Goal: Task Accomplishment & Management: Use online tool/utility

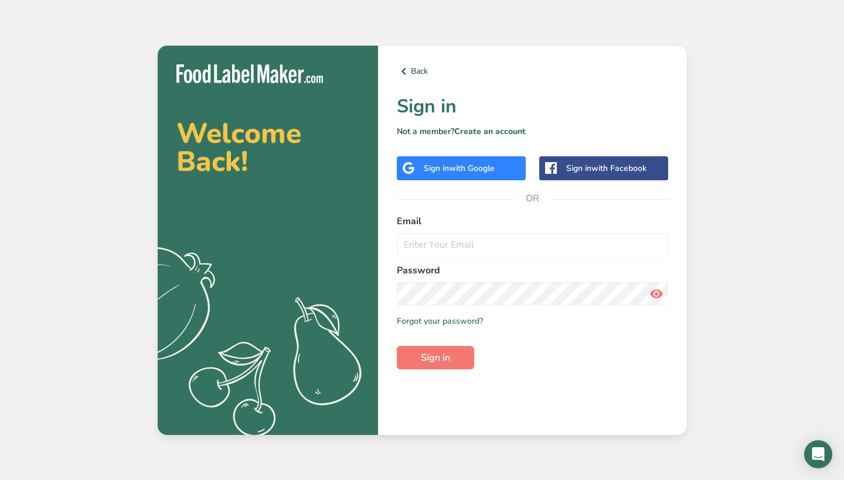
click at [461, 166] on span "with Google" at bounding box center [472, 168] width 46 height 11
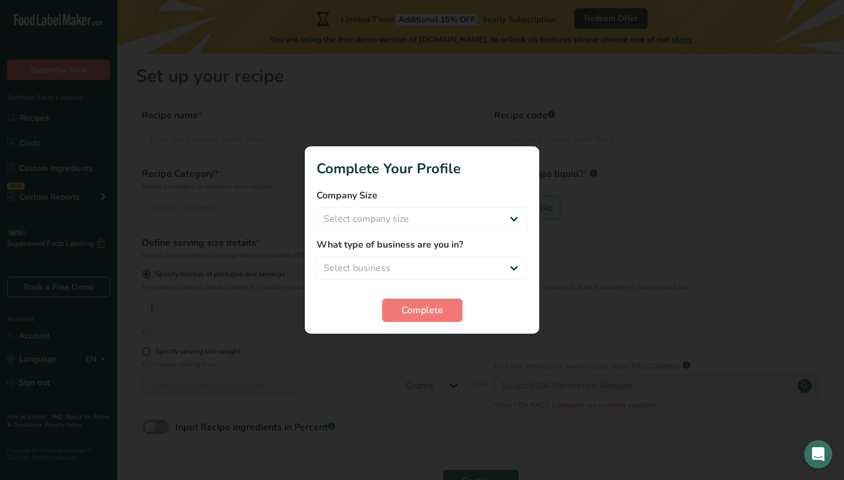
click at [594, 305] on div at bounding box center [422, 240] width 844 height 480
select select "3"
click at [412, 323] on section "Complete Your Profile Company Size Select company size Fewer than 10 Employees …" at bounding box center [422, 239] width 234 height 187
click at [415, 313] on span "Complete" at bounding box center [422, 311] width 42 height 14
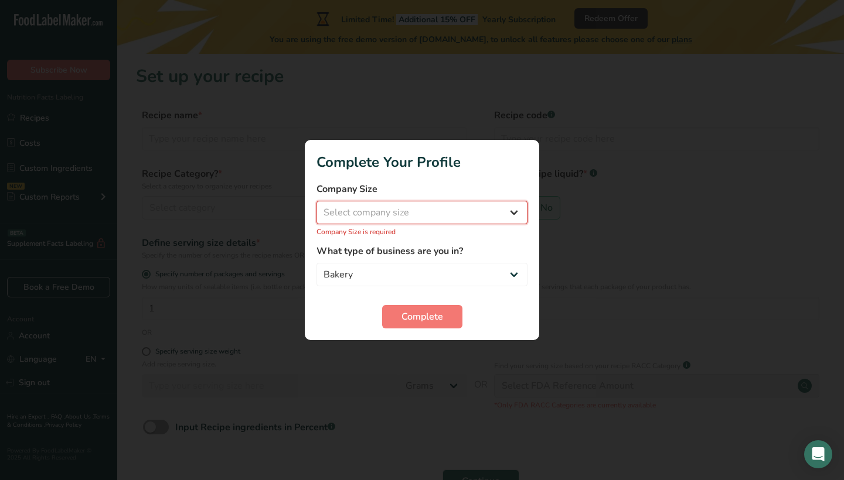
select select "2"
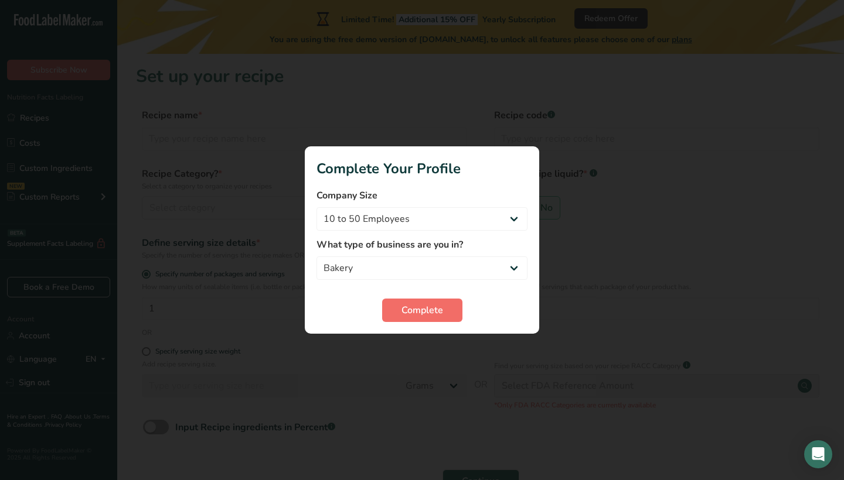
click at [432, 316] on span "Complete" at bounding box center [422, 311] width 42 height 14
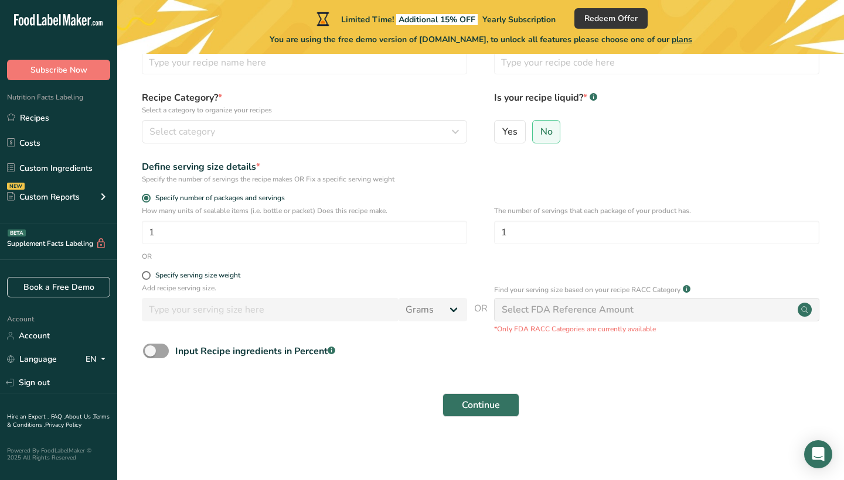
scroll to position [76, 0]
click at [57, 384] on link "Sign out" at bounding box center [58, 383] width 117 height 21
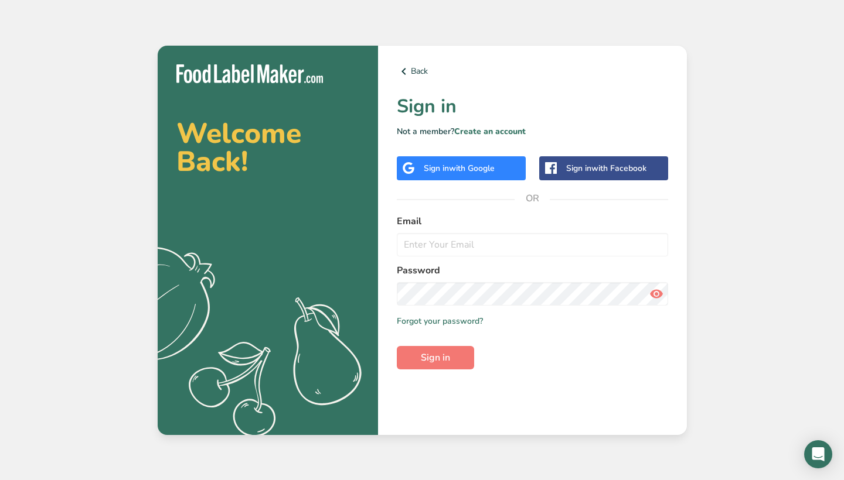
click at [510, 165] on div "Sign in with Google" at bounding box center [461, 168] width 129 height 24
click at [417, 163] on div "Sign in with Google" at bounding box center [461, 168] width 129 height 24
click at [419, 171] on div "Sign in with Google" at bounding box center [461, 168] width 129 height 24
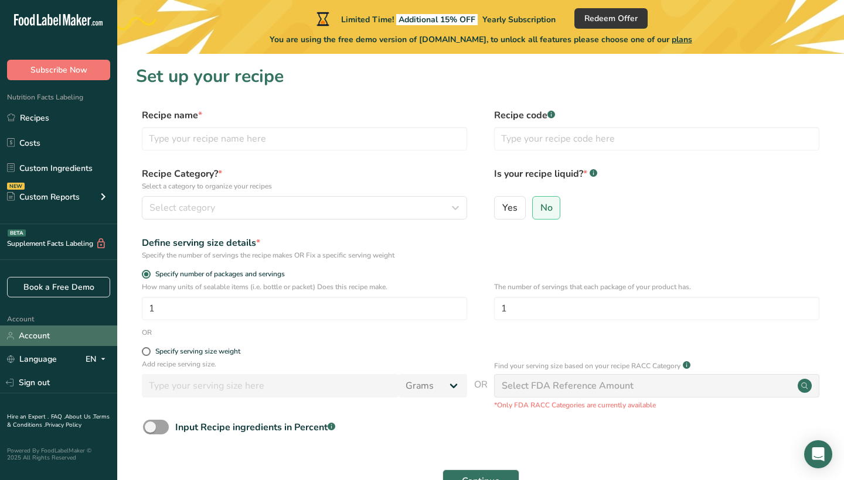
click at [58, 336] on link "Account" at bounding box center [58, 336] width 117 height 21
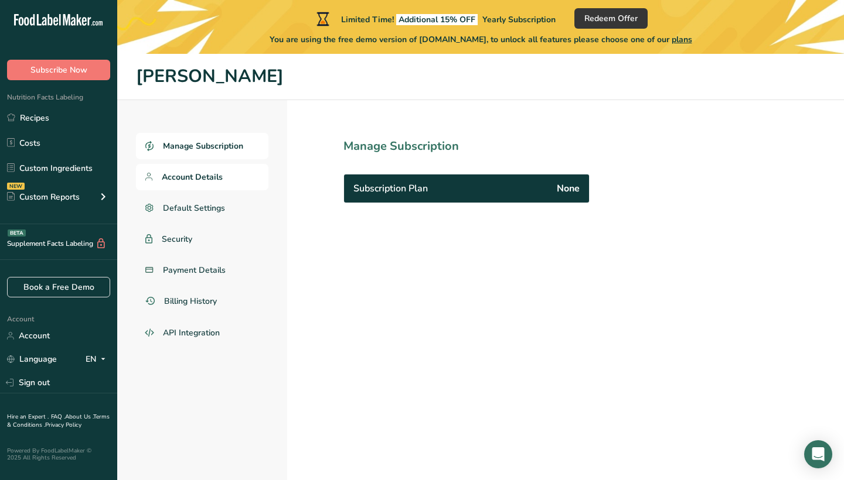
click at [242, 179] on link "Account Details" at bounding box center [202, 177] width 132 height 26
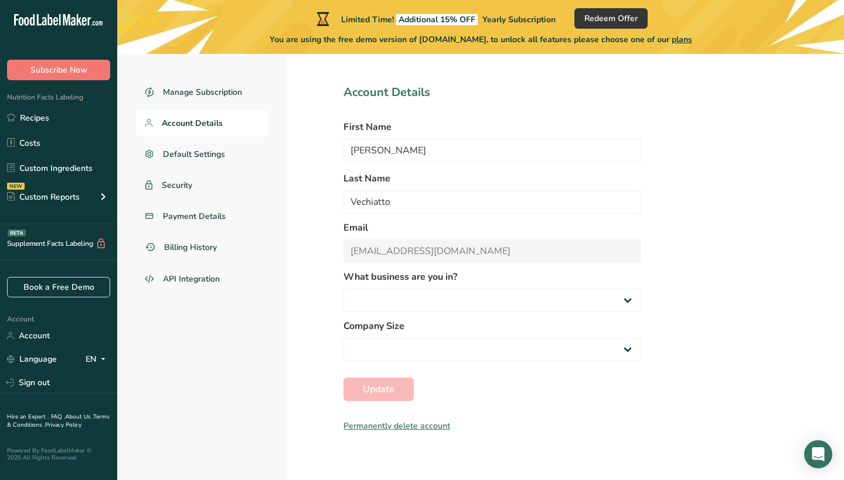
scroll to position [54, 0]
click at [422, 428] on div "Permanently delete account" at bounding box center [492, 426] width 298 height 12
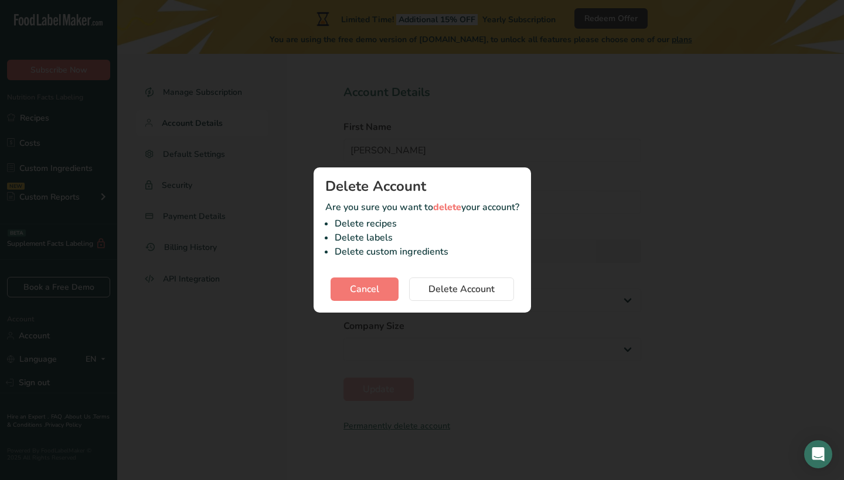
select select "3"
select select "2"
click at [434, 288] on span "Delete Account" at bounding box center [461, 289] width 66 height 14
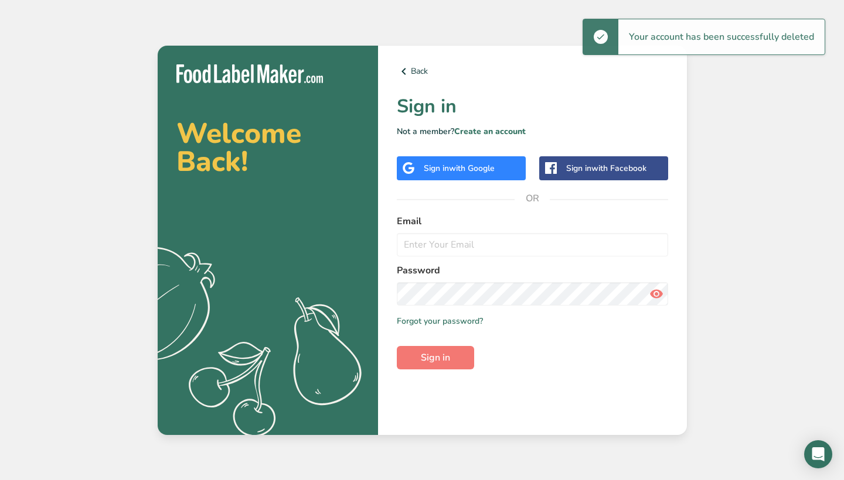
click at [471, 165] on span "with Google" at bounding box center [472, 168] width 46 height 11
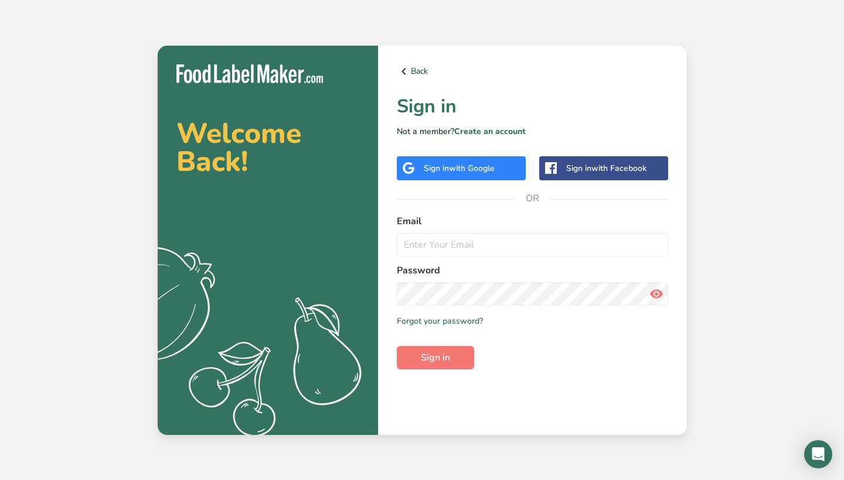
click at [436, 169] on div "Sign in with Google" at bounding box center [459, 168] width 71 height 12
click at [451, 259] on form "Email Password Remember me Forgot your password? Sign in" at bounding box center [532, 291] width 271 height 155
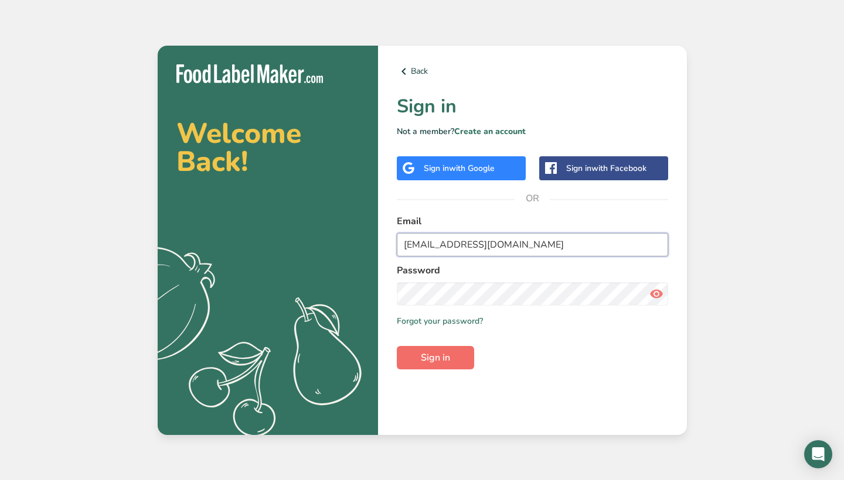
type input "gv@bave.us"
click at [432, 353] on span "Sign in" at bounding box center [435, 358] width 29 height 14
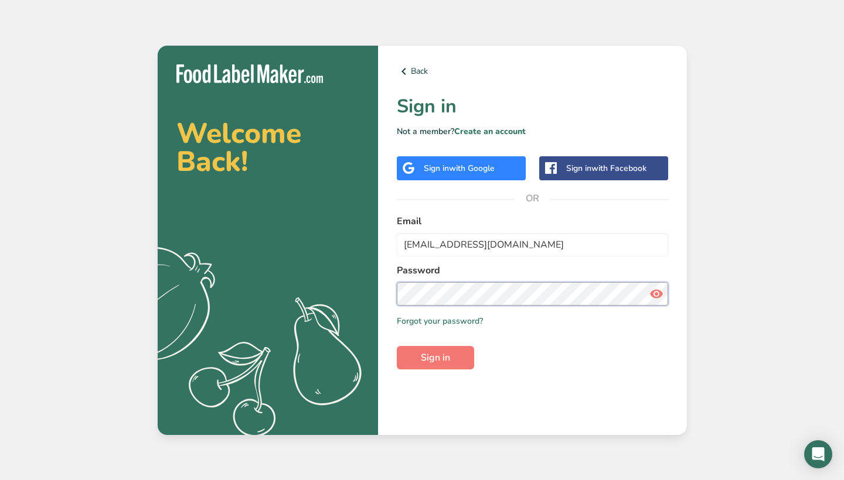
click at [435, 357] on button "Sign in" at bounding box center [435, 357] width 77 height 23
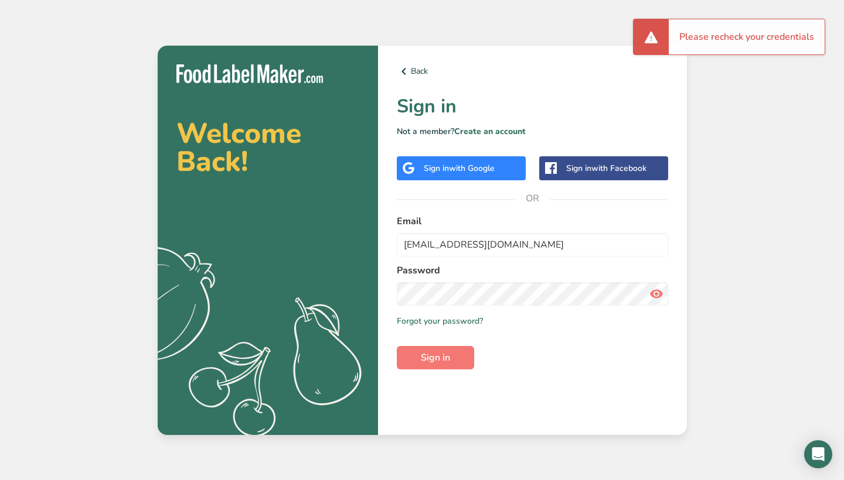
click at [649, 294] on icon at bounding box center [656, 294] width 14 height 21
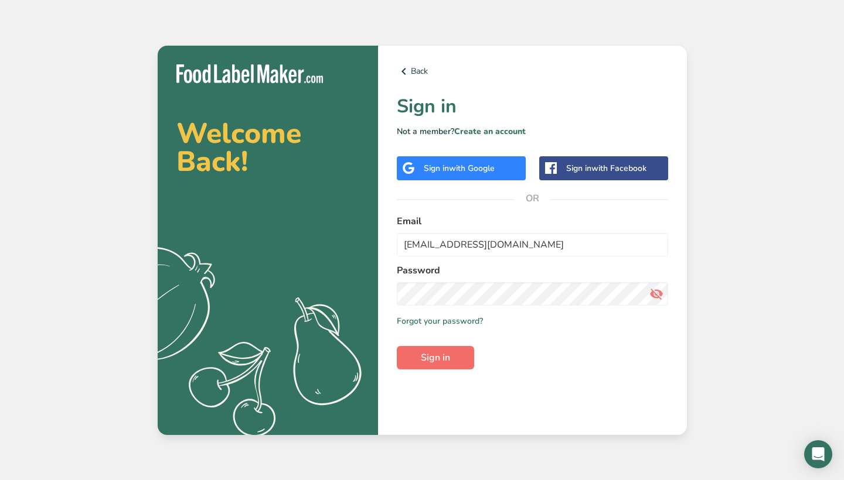
click at [446, 347] on button "Sign in" at bounding box center [435, 357] width 77 height 23
click at [492, 175] on div "Sign in with Google" at bounding box center [461, 168] width 129 height 24
click at [439, 170] on div "Sign in with Google" at bounding box center [459, 168] width 71 height 12
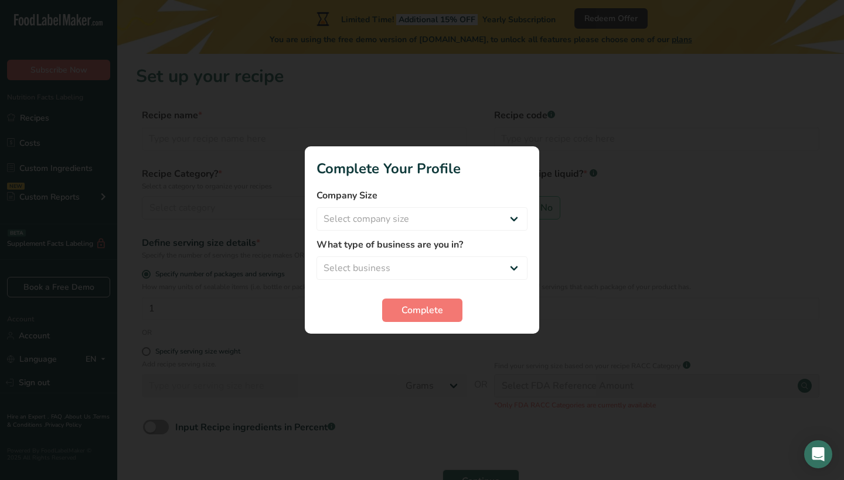
click at [521, 107] on div at bounding box center [422, 240] width 844 height 480
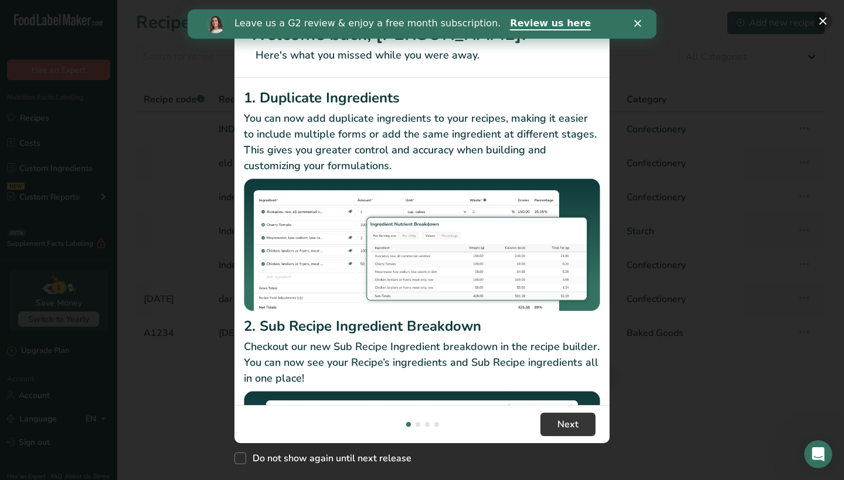
click at [829, 17] on button "New Features" at bounding box center [822, 21] width 19 height 19
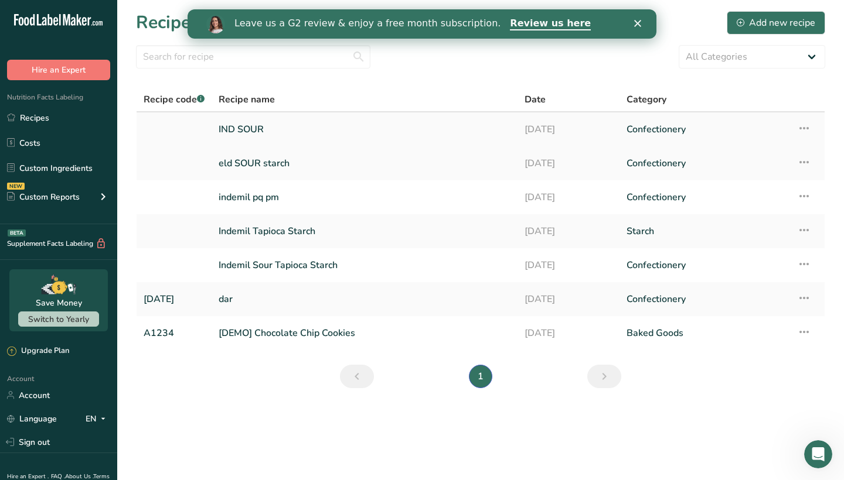
click at [237, 128] on link "IND SOUR" at bounding box center [365, 129] width 292 height 25
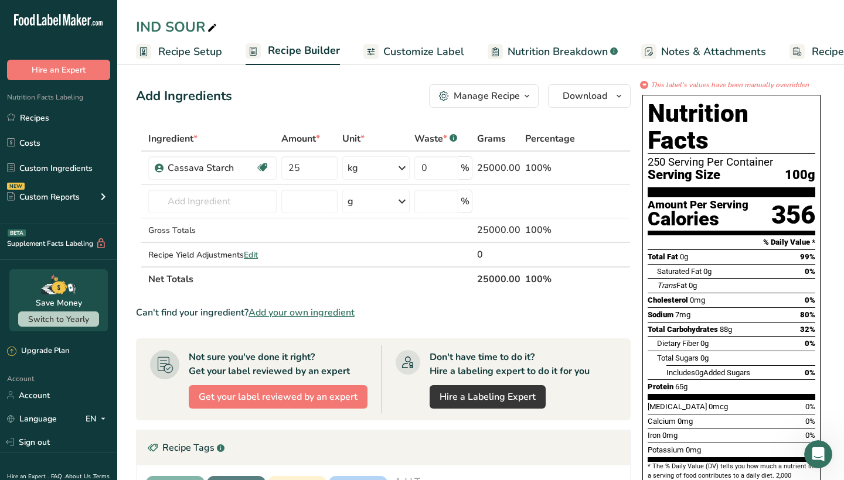
click at [577, 50] on span "Nutrition Breakdown" at bounding box center [557, 52] width 100 height 16
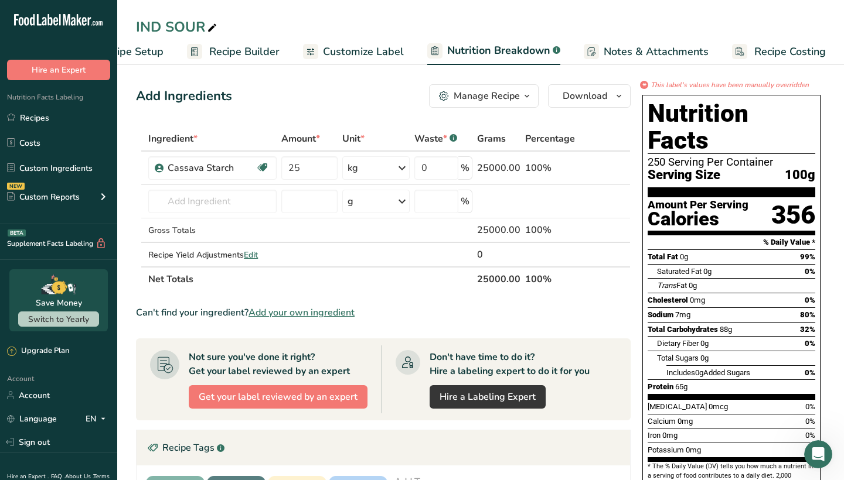
select select "Calories"
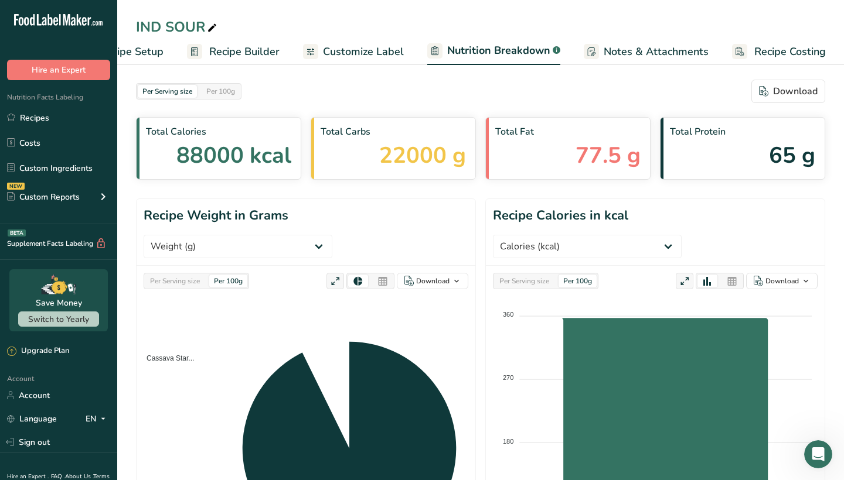
click at [359, 49] on span "Customize Label" at bounding box center [363, 52] width 81 height 16
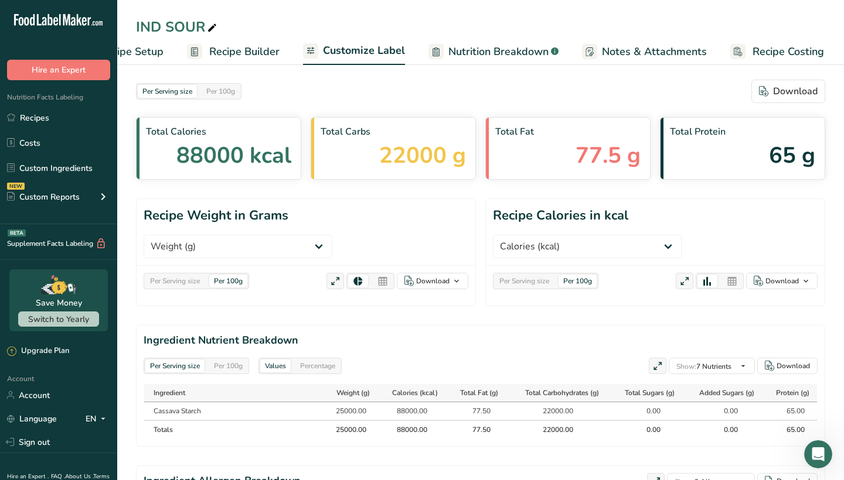
scroll to position [0, 57]
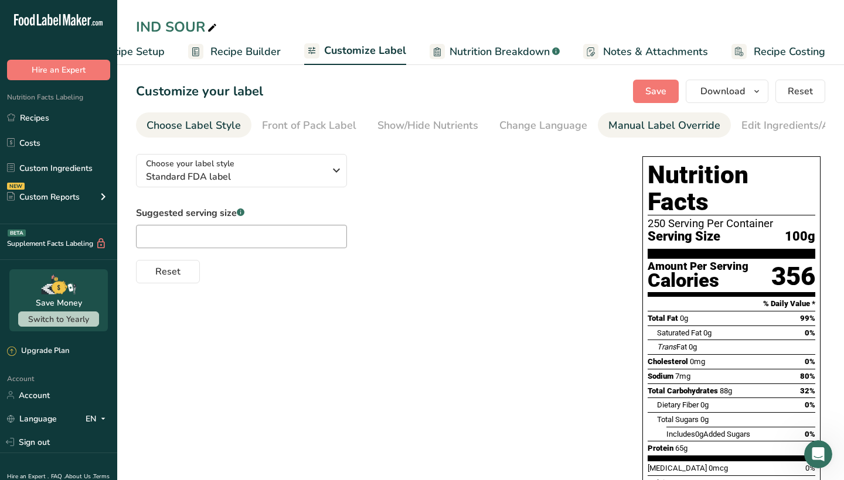
click at [688, 134] on link "Manual Label Override" at bounding box center [664, 125] width 112 height 26
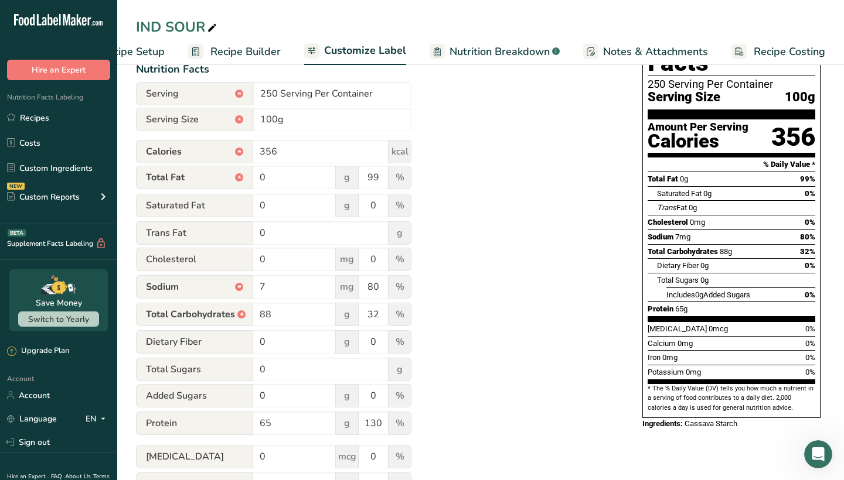
scroll to position [138, 0]
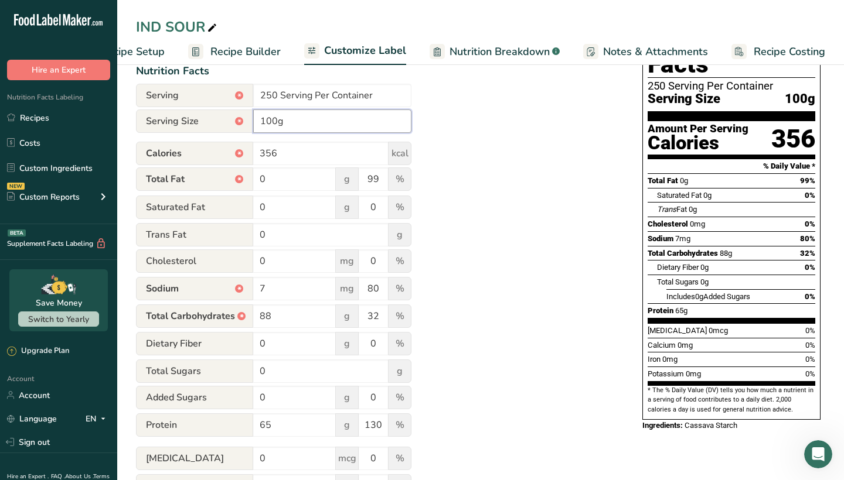
drag, startPoint x: 274, startPoint y: 118, endPoint x: 245, endPoint y: 118, distance: 29.3
click at [245, 118] on div "Serving Size * 100g" at bounding box center [273, 121] width 275 height 23
drag, startPoint x: 277, startPoint y: 121, endPoint x: 257, endPoint y: 121, distance: 19.9
click at [257, 121] on input "100g" at bounding box center [332, 121] width 158 height 23
type input "20g"
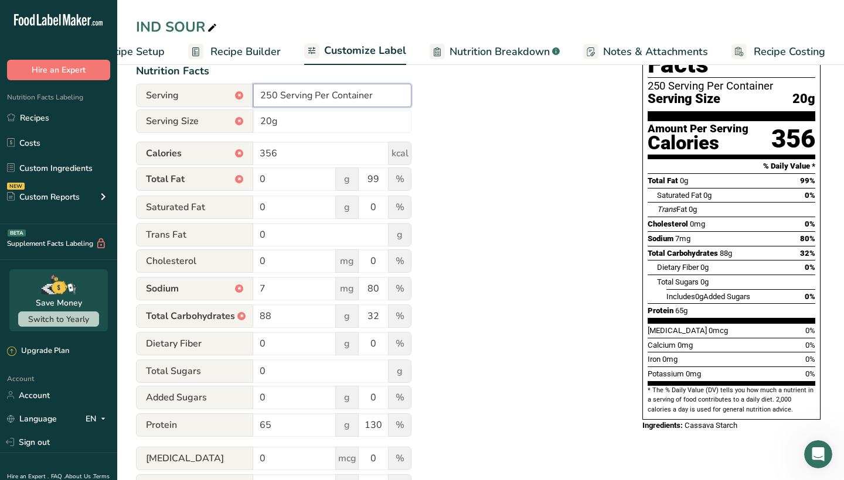
click at [264, 98] on input "250 Serving Per Container" at bounding box center [332, 95] width 158 height 23
click at [262, 98] on input "250 Serving Per Container" at bounding box center [332, 95] width 158 height 23
type input "1250 Serving Per Container"
click at [282, 131] on input "20g" at bounding box center [332, 121] width 158 height 23
drag, startPoint x: 279, startPoint y: 148, endPoint x: 234, endPoint y: 148, distance: 45.1
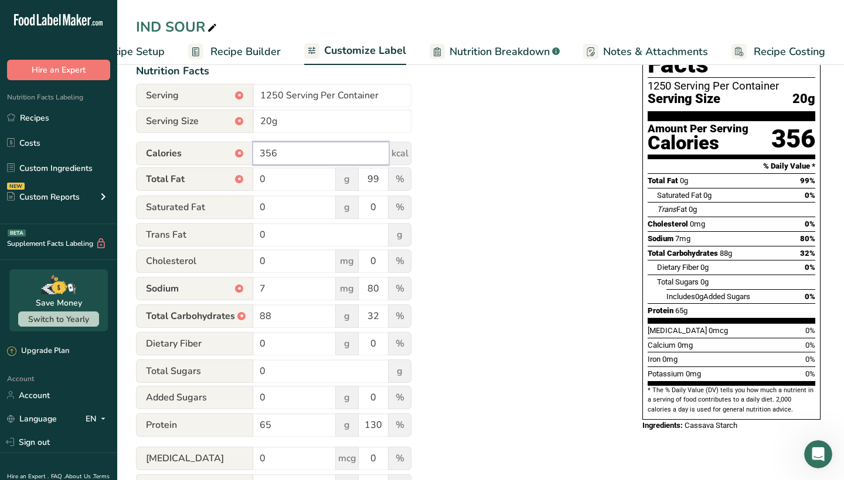
click at [234, 148] on div "Calories * 356 kcal" at bounding box center [273, 153] width 275 height 23
type input "9"
type input "69"
drag, startPoint x: 279, startPoint y: 315, endPoint x: 225, endPoint y: 315, distance: 54.5
click at [226, 315] on div "Total Carbohydrates * 88 g 32 %" at bounding box center [273, 317] width 275 height 25
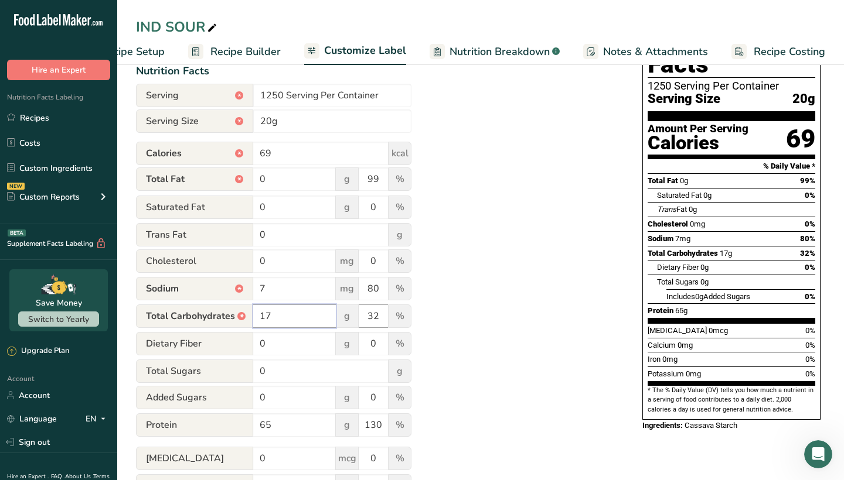
type input "17"
drag, startPoint x: 384, startPoint y: 315, endPoint x: 352, endPoint y: 315, distance: 31.6
click at [353, 315] on div "Total Carbohydrates * 17 g 32 %" at bounding box center [273, 317] width 275 height 25
click at [481, 338] on div "Utilize this manual override feature to get full control over the nutrition lab…" at bounding box center [377, 294] width 483 height 574
click at [383, 322] on input "number" at bounding box center [373, 316] width 29 height 23
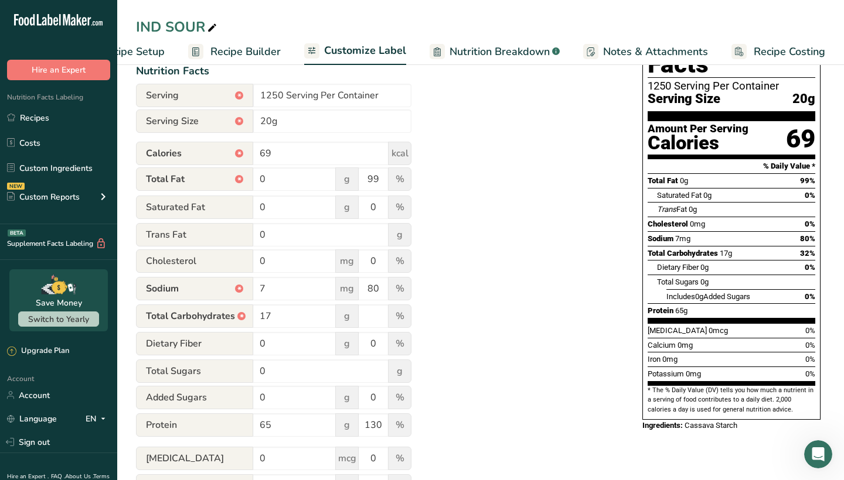
click at [531, 323] on div "Utilize this manual override feature to get full control over the nutrition lab…" at bounding box center [377, 294] width 483 height 574
click at [434, 311] on div "Utilize this manual override feature to get full control over the nutrition lab…" at bounding box center [377, 294] width 483 height 574
click at [371, 315] on input "number" at bounding box center [373, 316] width 29 height 23
click at [374, 315] on input "number" at bounding box center [373, 316] width 29 height 23
type input "6"
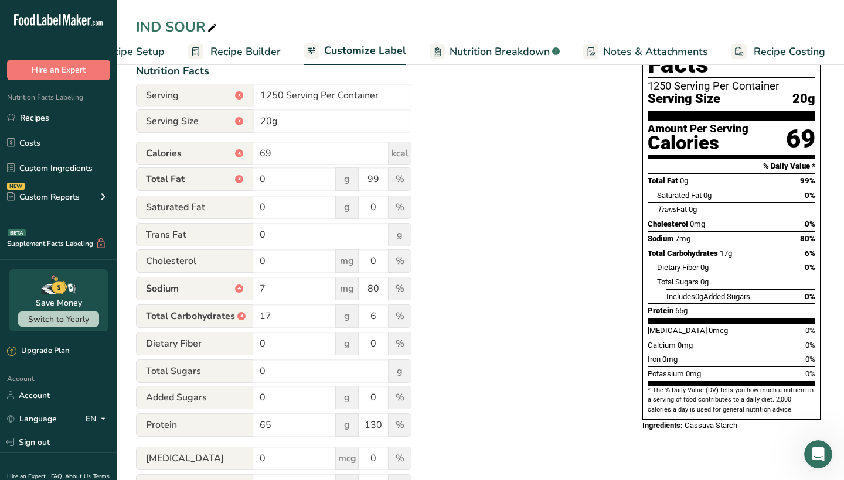
click at [430, 315] on div "Utilize this manual override feature to get full control over the nutrition lab…" at bounding box center [377, 294] width 483 height 574
click at [370, 179] on input "99" at bounding box center [373, 179] width 29 height 23
type input "0"
click at [469, 206] on div "Utilize this manual override feature to get full control over the nutrition lab…" at bounding box center [377, 294] width 483 height 574
drag, startPoint x: 377, startPoint y: 289, endPoint x: 358, endPoint y: 289, distance: 19.3
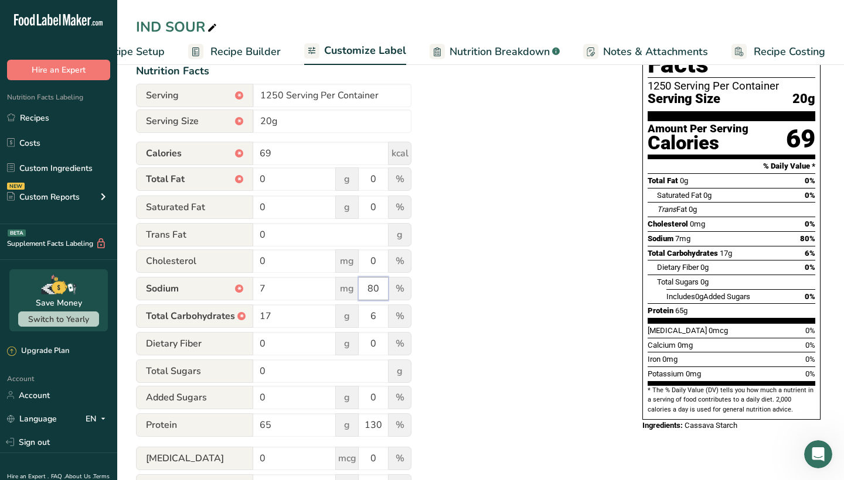
click at [360, 289] on input "80" at bounding box center [373, 288] width 29 height 23
drag, startPoint x: 268, startPoint y: 290, endPoint x: 253, endPoint y: 290, distance: 15.8
click at [253, 290] on div "Sodium * 7 mg %" at bounding box center [273, 289] width 275 height 25
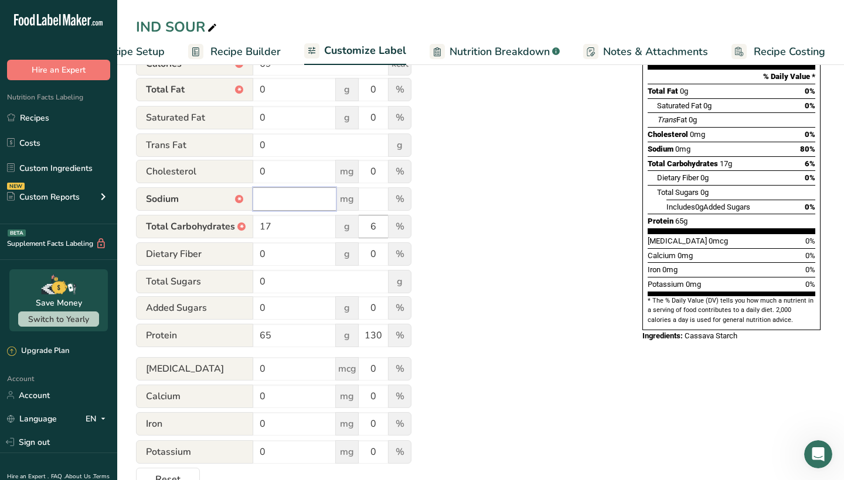
scroll to position [256, 0]
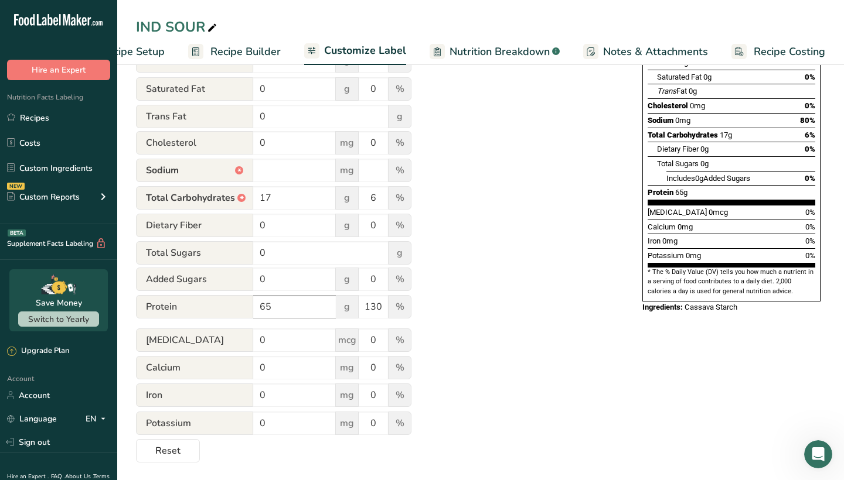
type input "7"
drag, startPoint x: 316, startPoint y: 307, endPoint x: 240, endPoint y: 285, distance: 79.8
click at [240, 285] on form "Serving * 1250 Serving Per Container Serving Size * 20g Calories * 69 kcal Tota…" at bounding box center [273, 213] width 275 height 497
type input "65"
drag, startPoint x: 382, startPoint y: 303, endPoint x: 362, endPoint y: 303, distance: 19.9
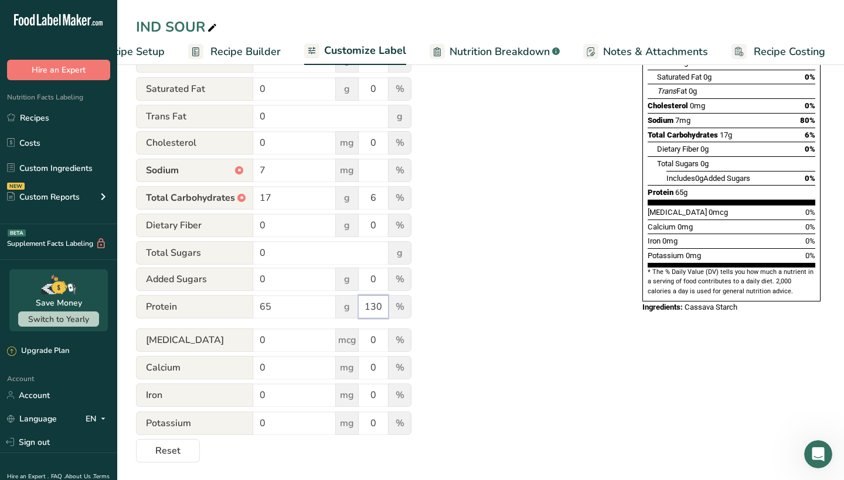
click at [362, 303] on input "130" at bounding box center [373, 306] width 29 height 23
click at [514, 354] on div "Utilize this manual override feature to get full control over the nutrition lab…" at bounding box center [377, 176] width 483 height 574
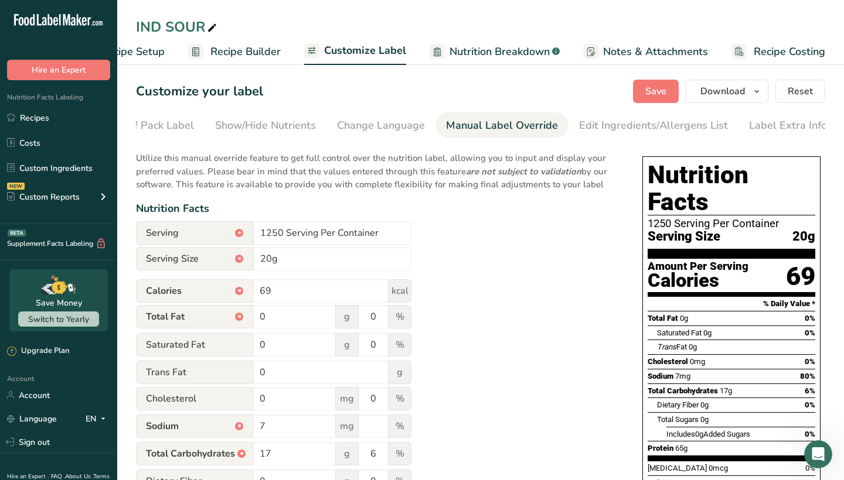
scroll to position [0, 0]
click at [743, 84] on span "Download" at bounding box center [722, 91] width 45 height 14
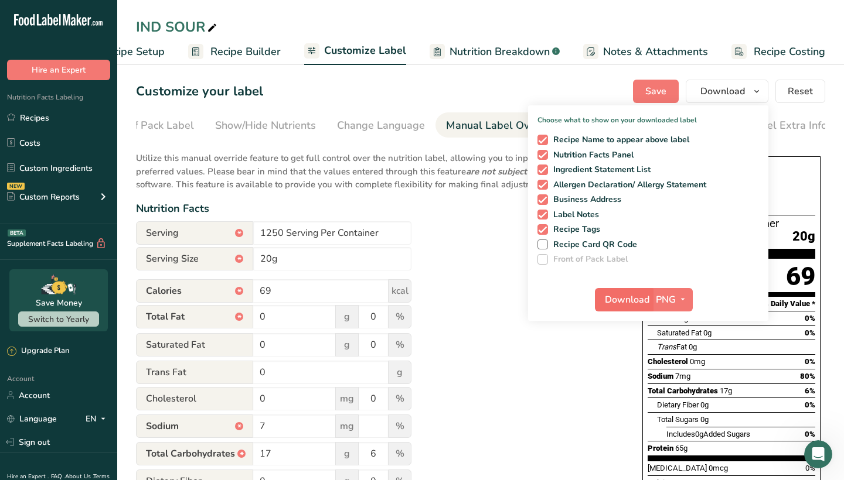
click at [622, 301] on span "Download" at bounding box center [627, 300] width 45 height 14
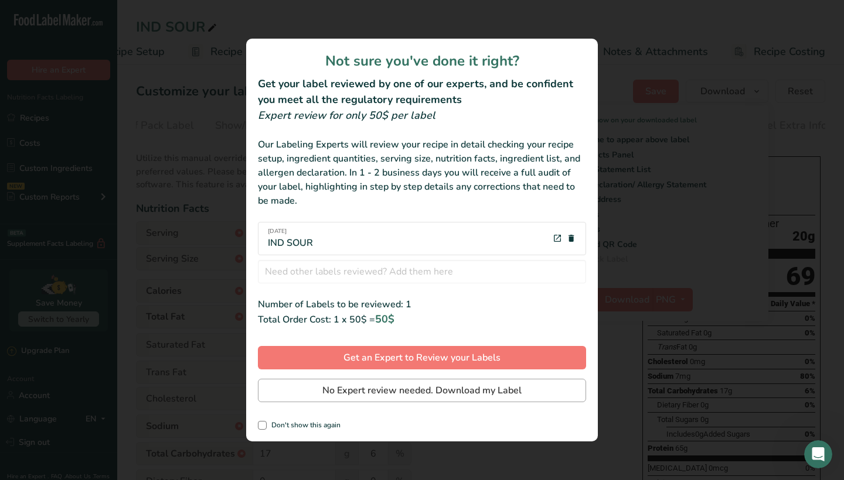
click at [485, 386] on span "No Expert review needed. Download my Label" at bounding box center [421, 391] width 199 height 14
